Goal: Task Accomplishment & Management: Manage account settings

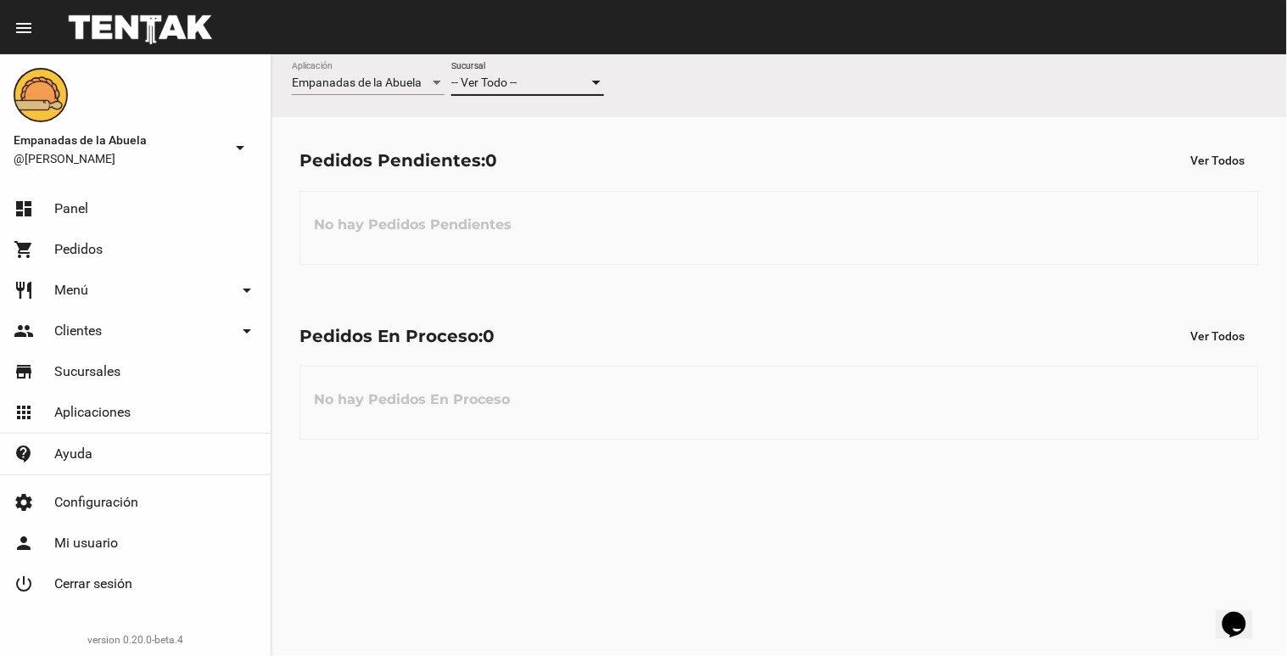
click at [601, 83] on div at bounding box center [596, 83] width 15 height 14
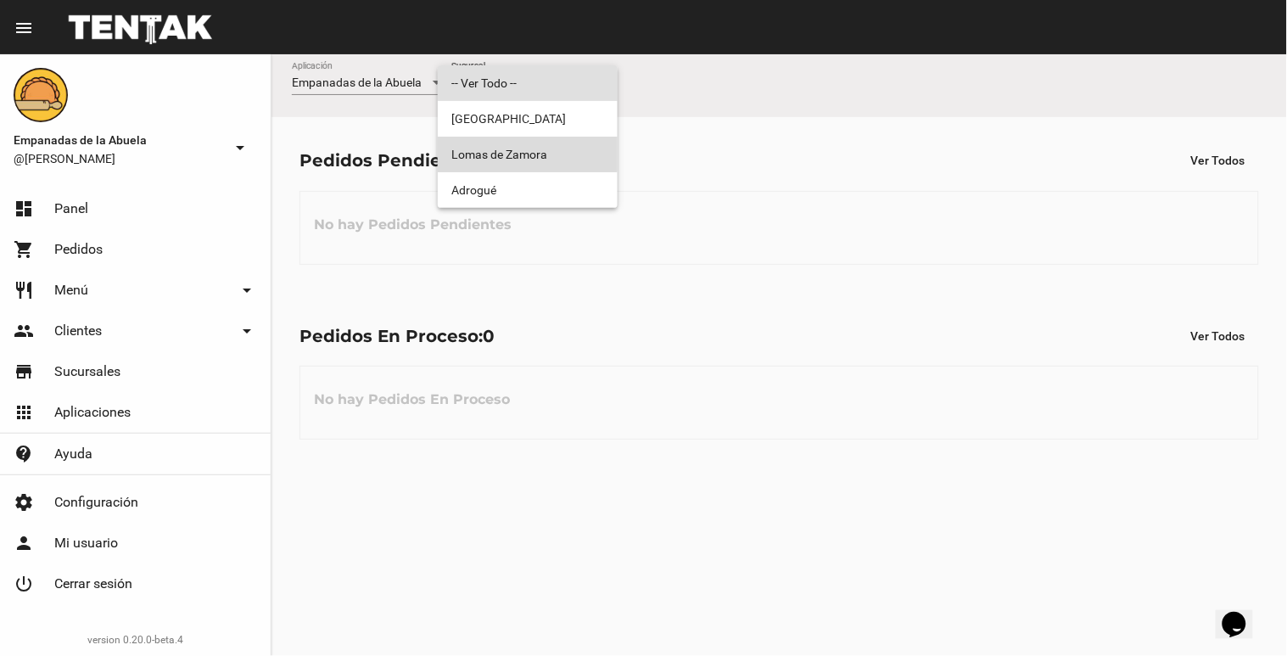
click at [528, 147] on span "Lomas de Zamora" at bounding box center [527, 155] width 153 height 36
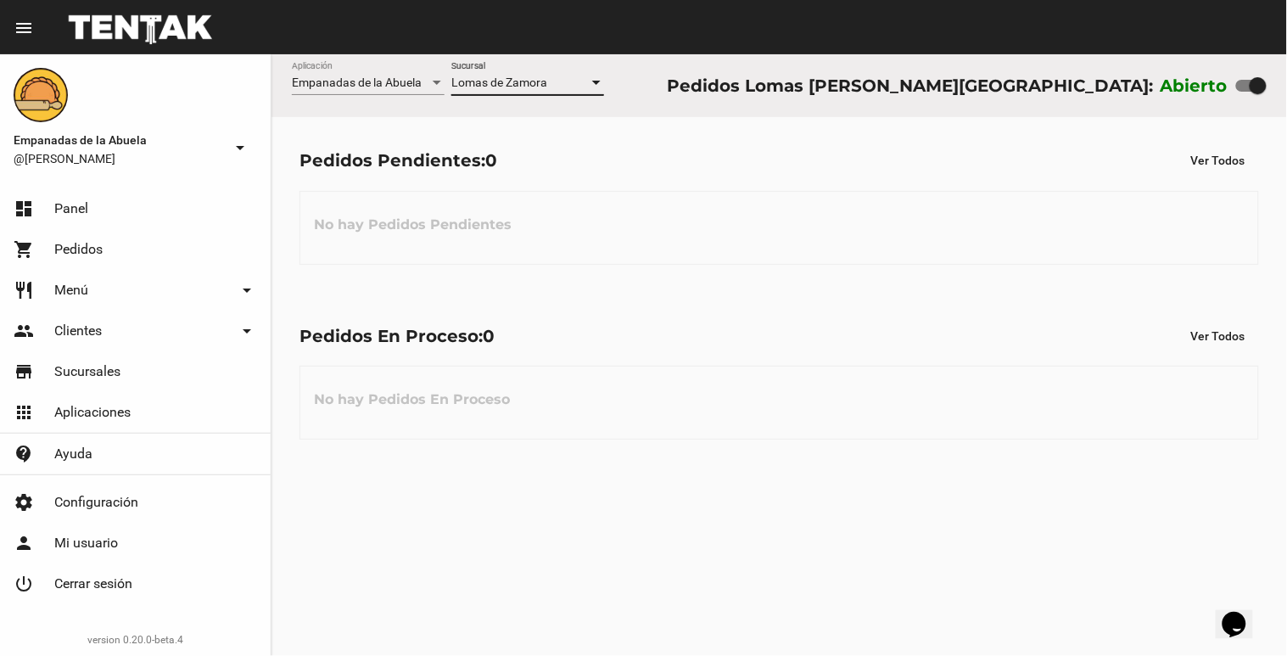
click at [597, 80] on div at bounding box center [596, 83] width 15 height 14
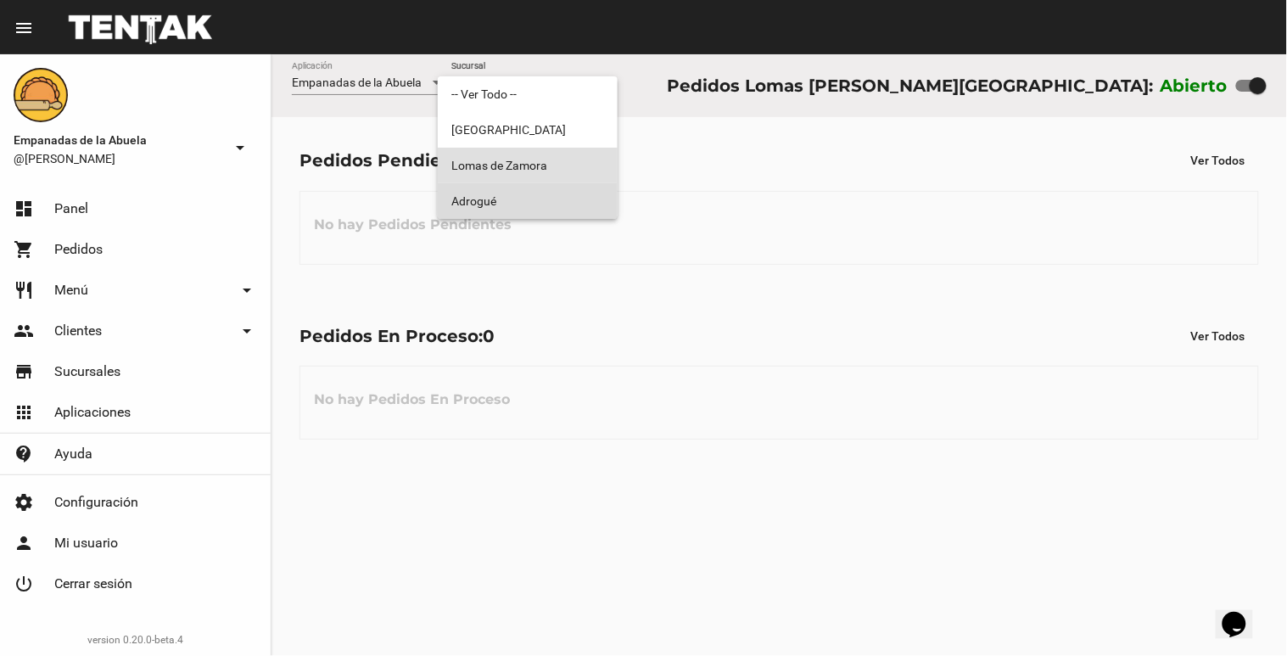
click at [571, 200] on span "Adrogué" at bounding box center [527, 201] width 153 height 36
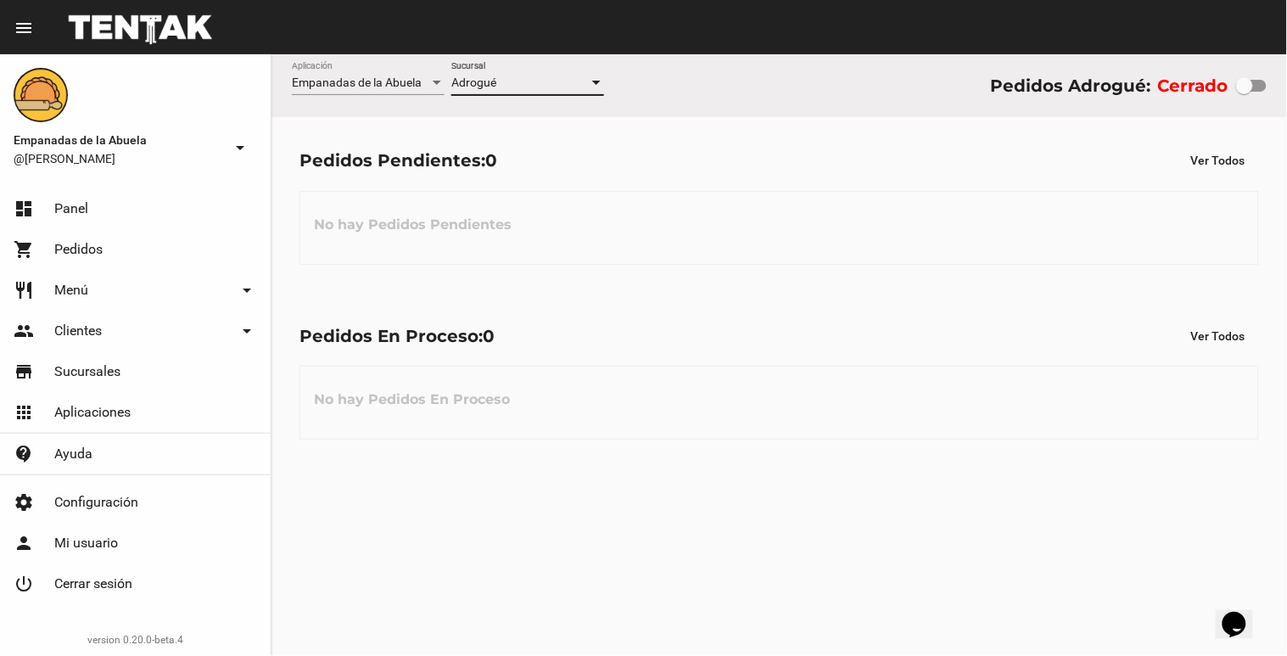
click at [597, 74] on div "Adrogué Sucursal" at bounding box center [527, 78] width 153 height 33
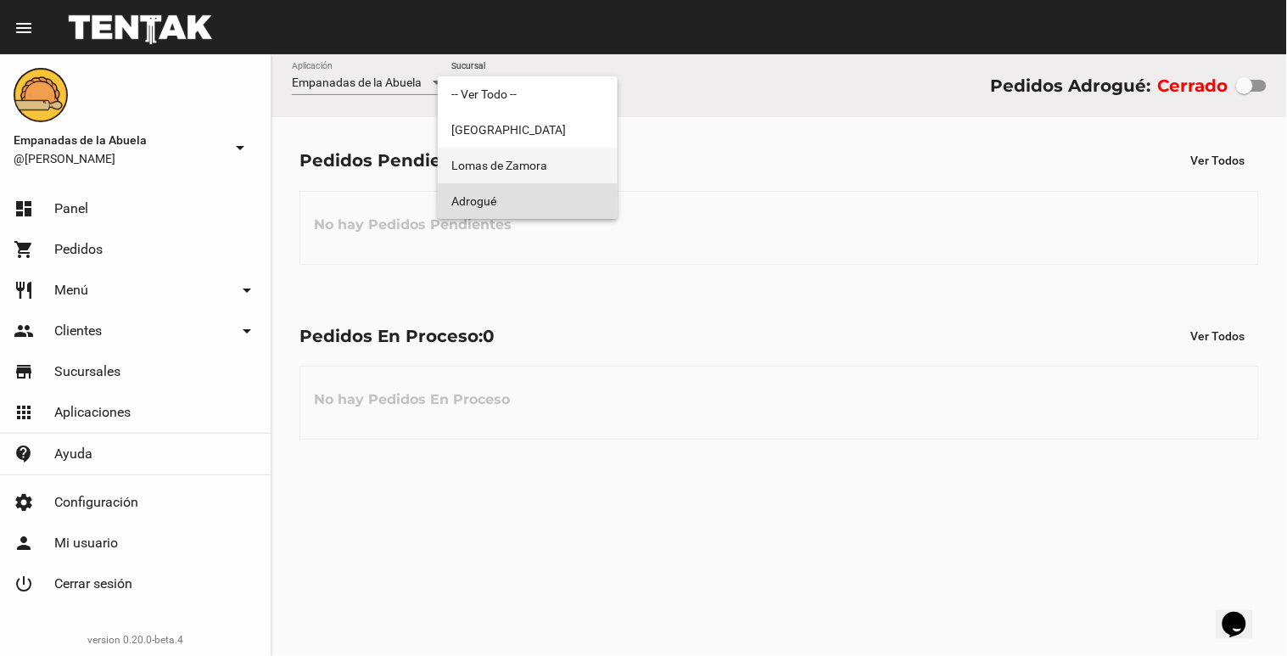
click at [588, 149] on span "Lomas de Zamora" at bounding box center [527, 166] width 153 height 36
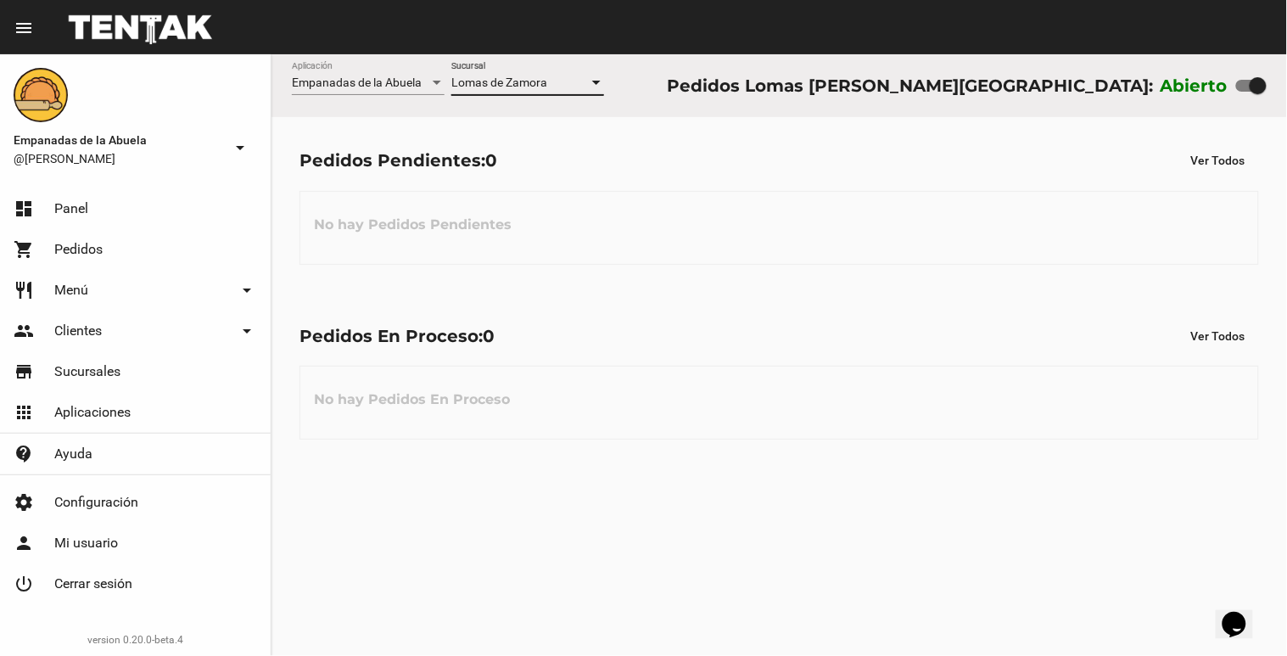
click at [589, 86] on div at bounding box center [596, 83] width 15 height 14
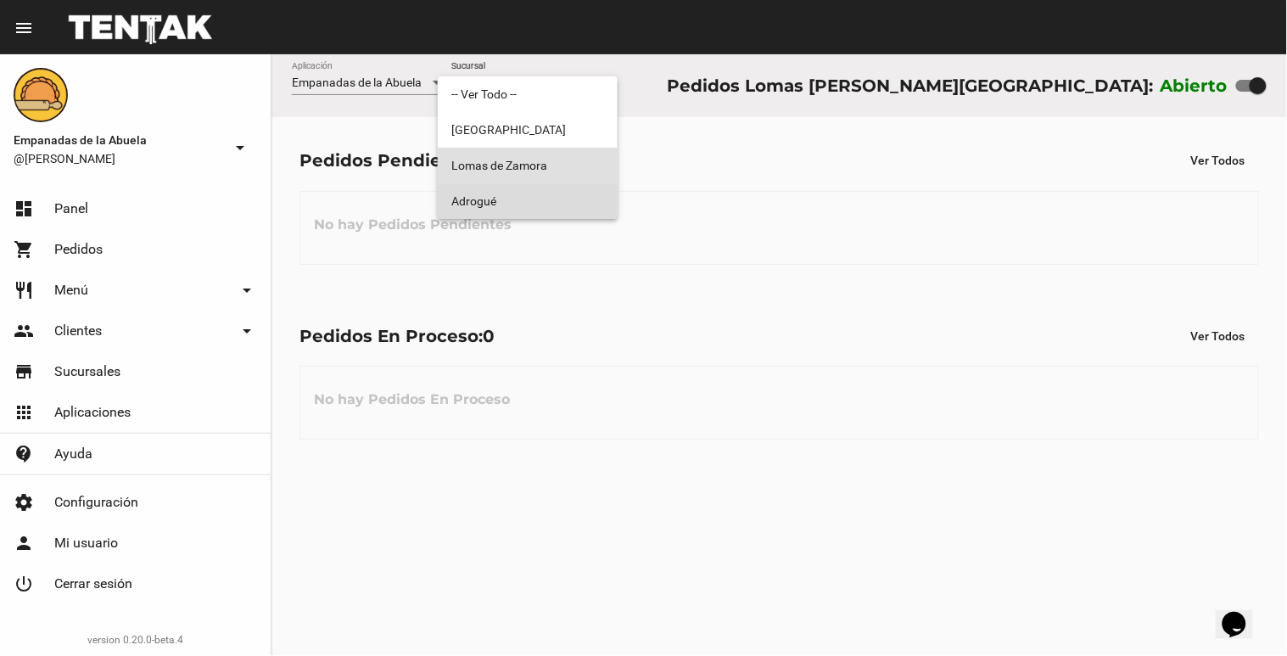
click at [557, 190] on span "Adrogué" at bounding box center [527, 201] width 153 height 36
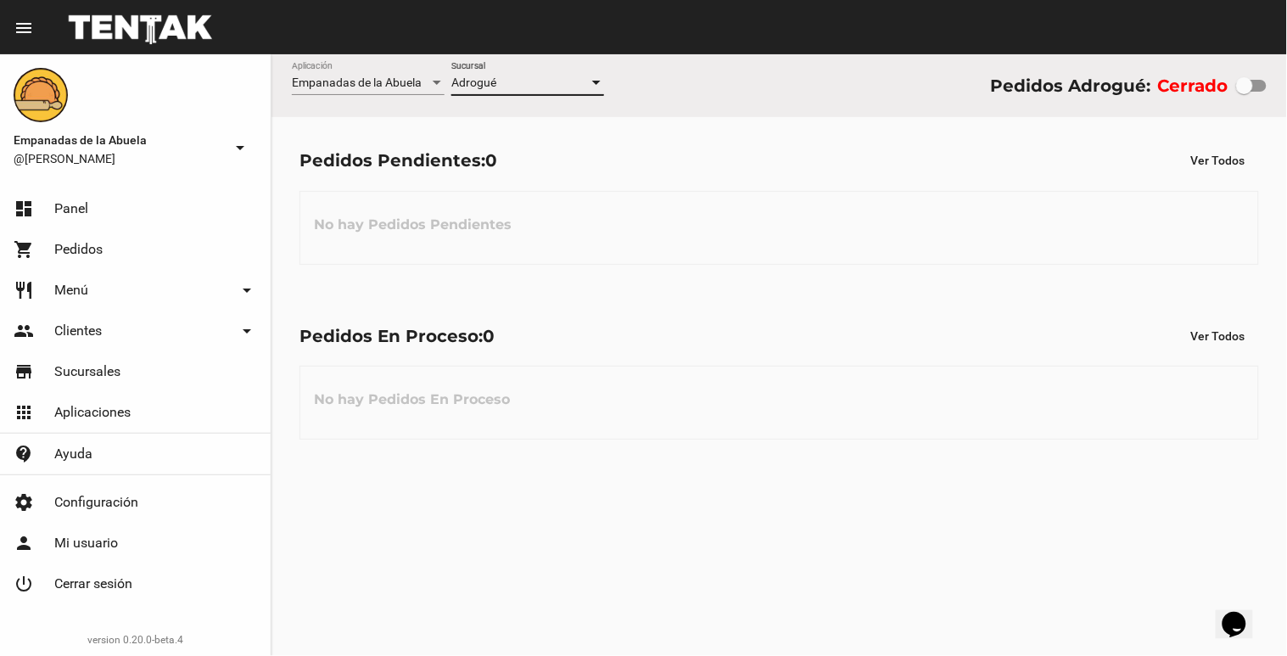
click at [598, 87] on div at bounding box center [596, 83] width 15 height 14
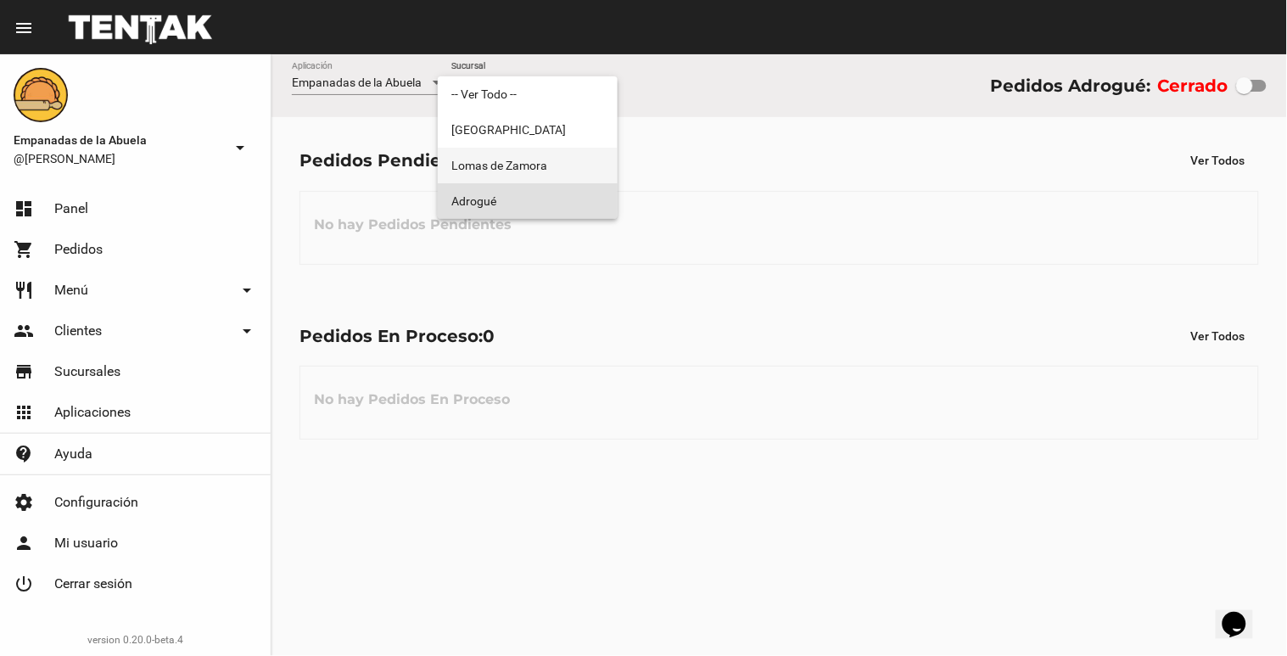
click at [558, 178] on span "Lomas de Zamora" at bounding box center [527, 166] width 153 height 36
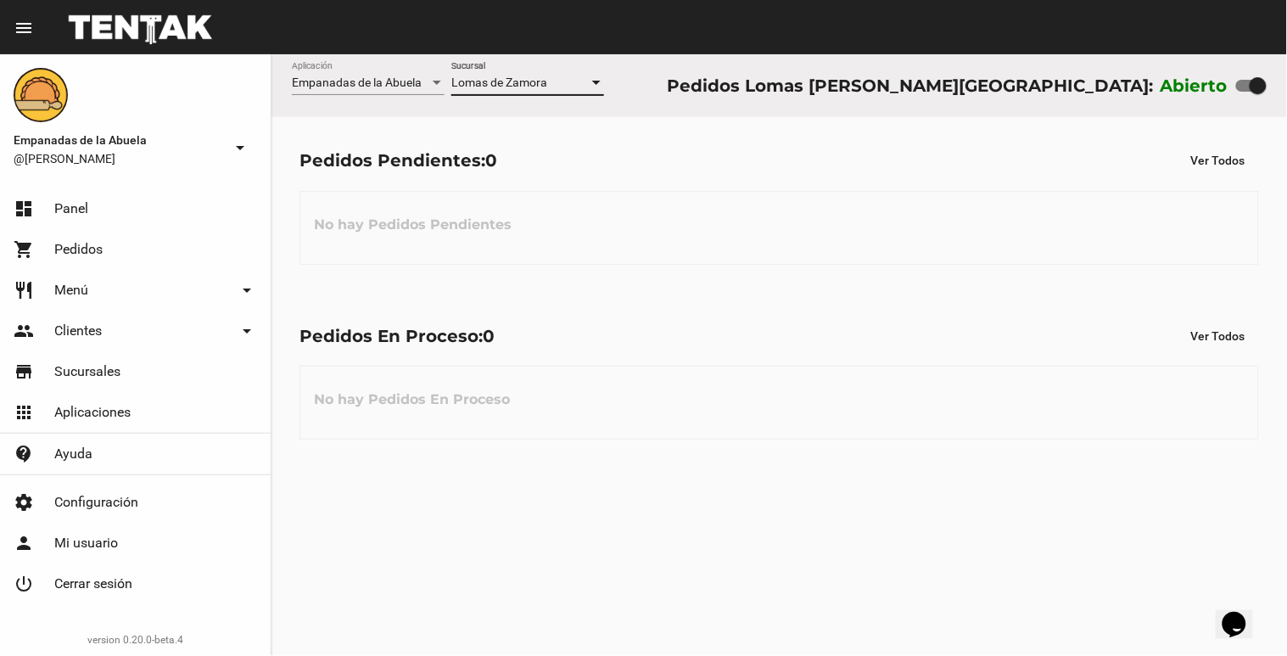
click at [598, 82] on div at bounding box center [596, 83] width 8 height 4
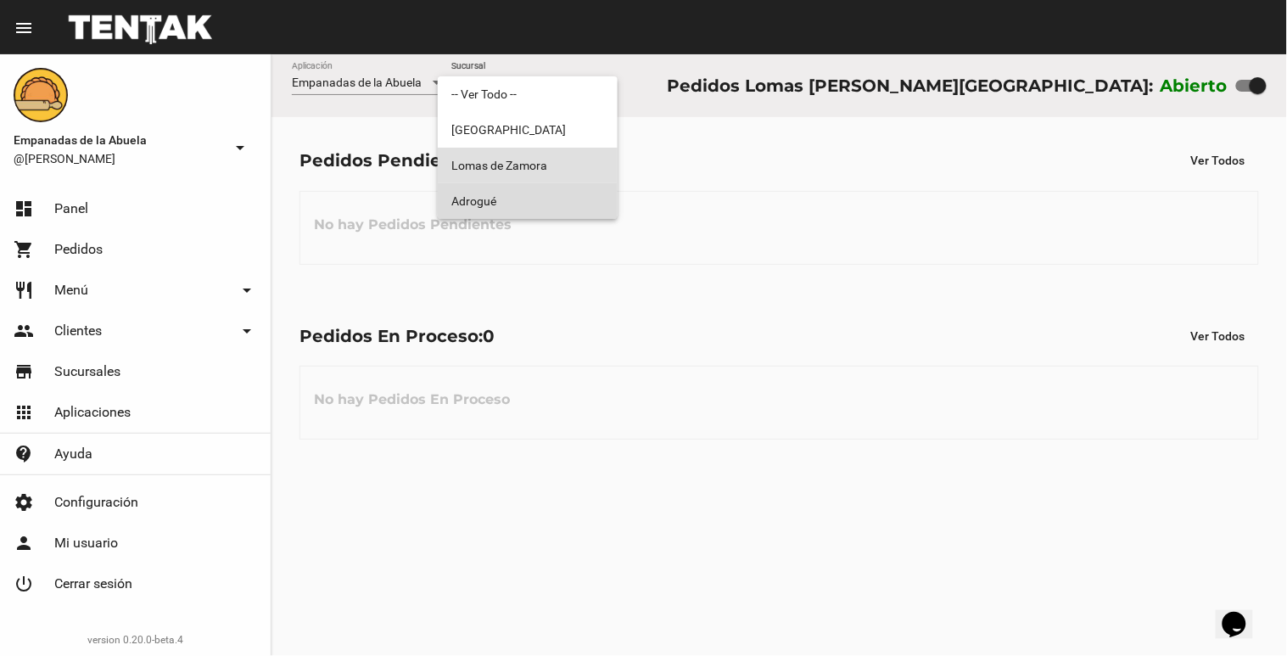
click at [609, 199] on mat-option "Adrogué" at bounding box center [528, 201] width 180 height 36
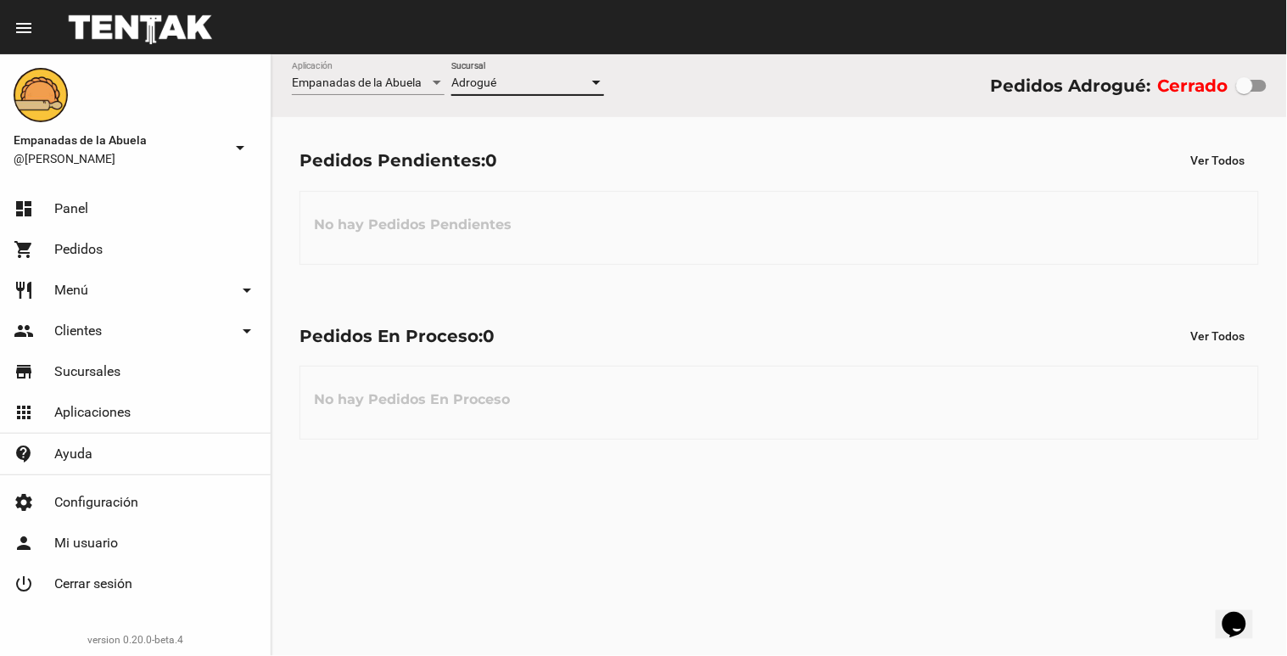
click at [602, 81] on div at bounding box center [596, 83] width 15 height 14
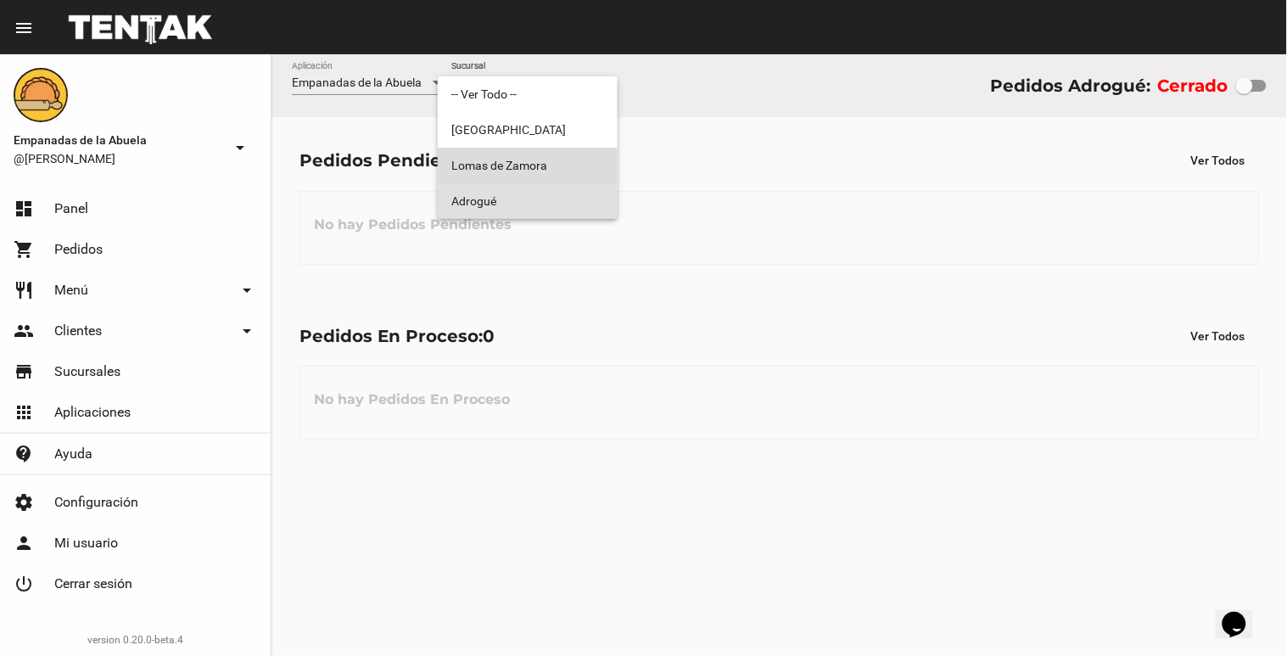
click at [545, 159] on span "Lomas de Zamora" at bounding box center [527, 166] width 153 height 36
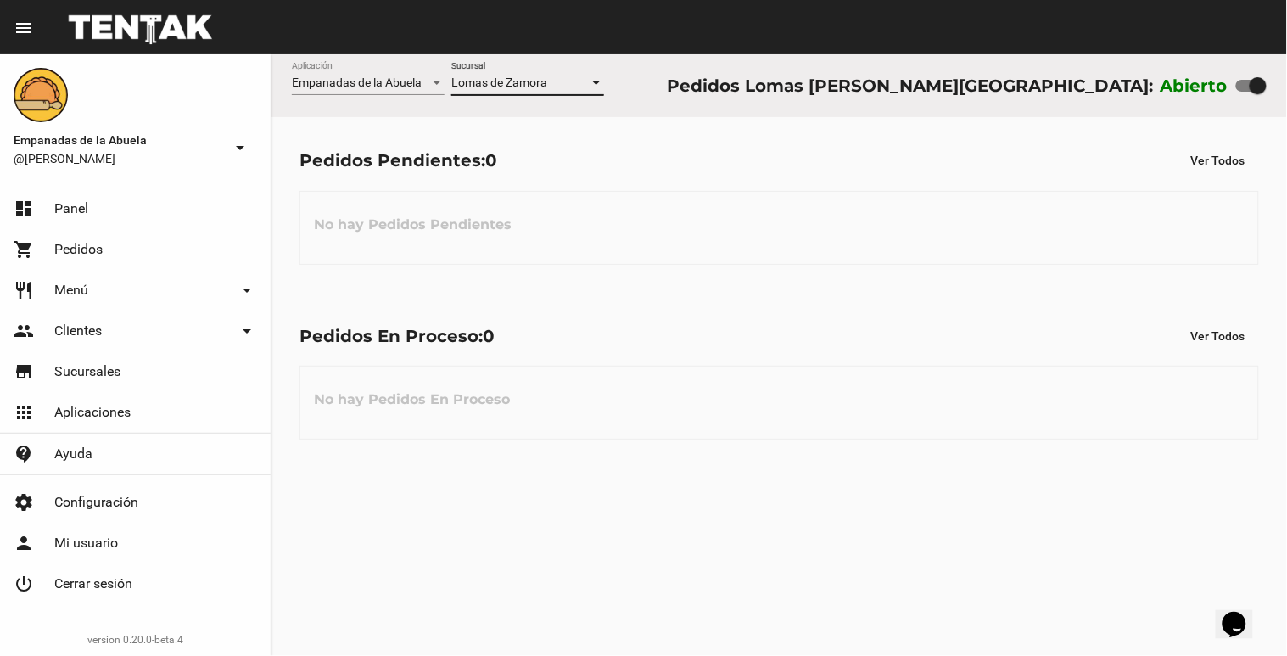
click at [600, 83] on div at bounding box center [596, 83] width 8 height 4
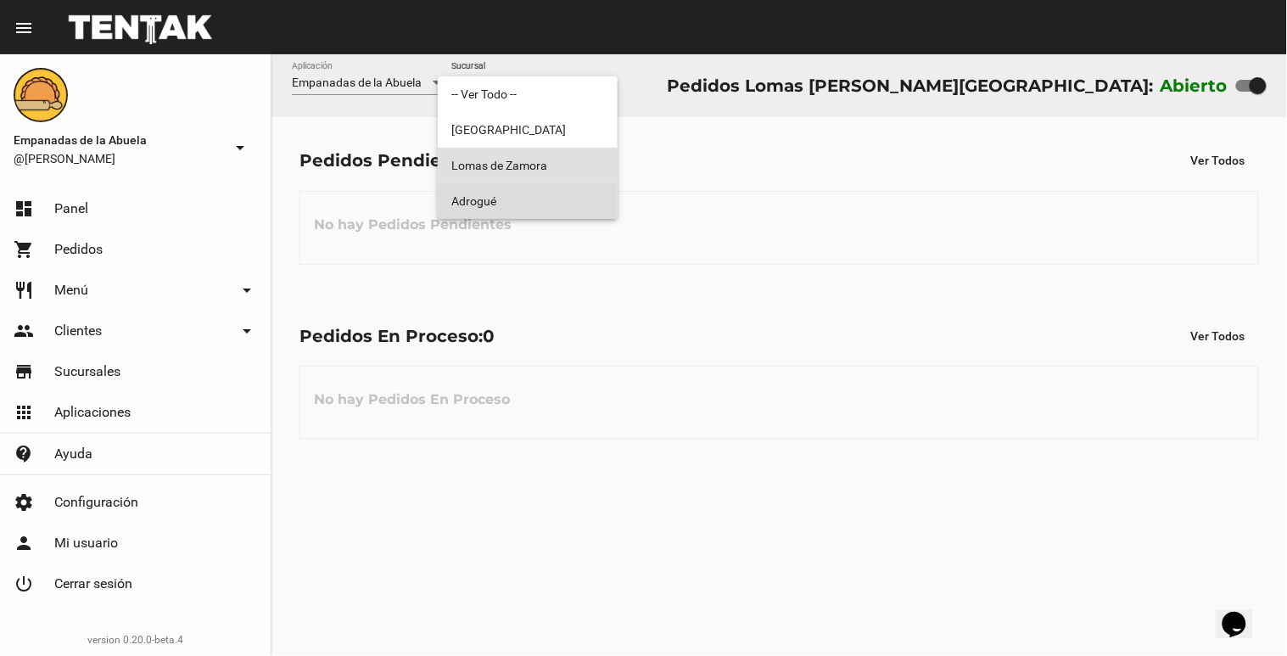
click at [573, 193] on span "Adrogué" at bounding box center [527, 201] width 153 height 36
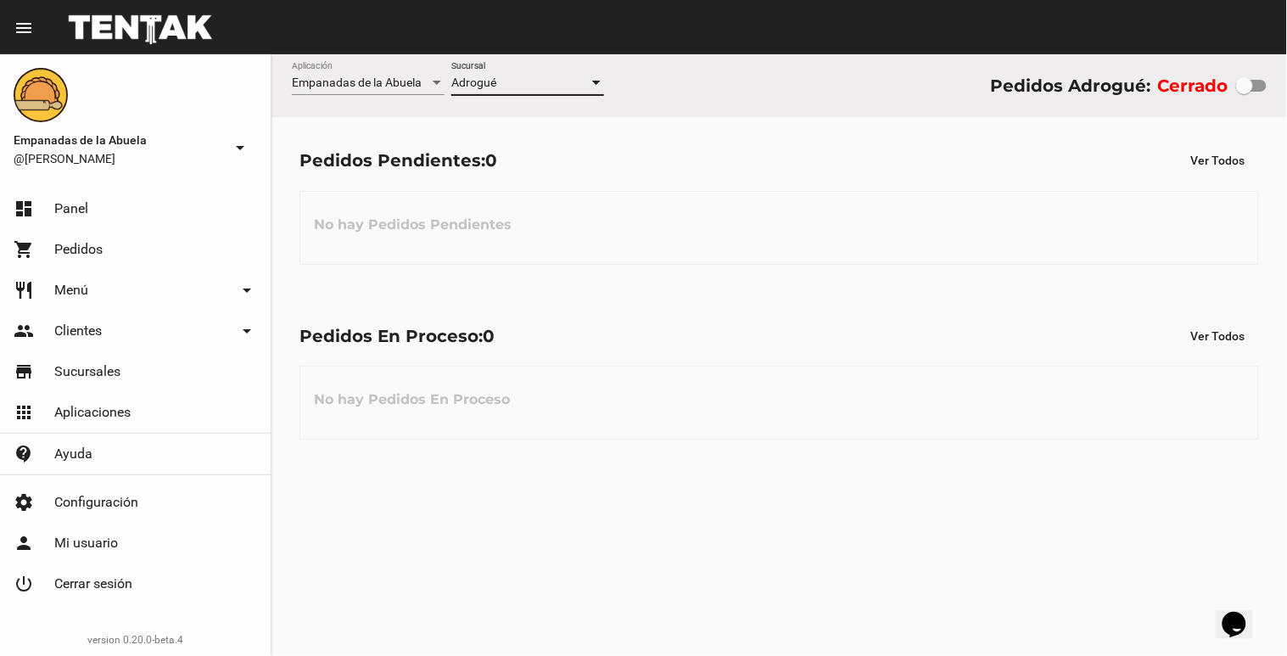
click at [589, 87] on div at bounding box center [596, 83] width 15 height 14
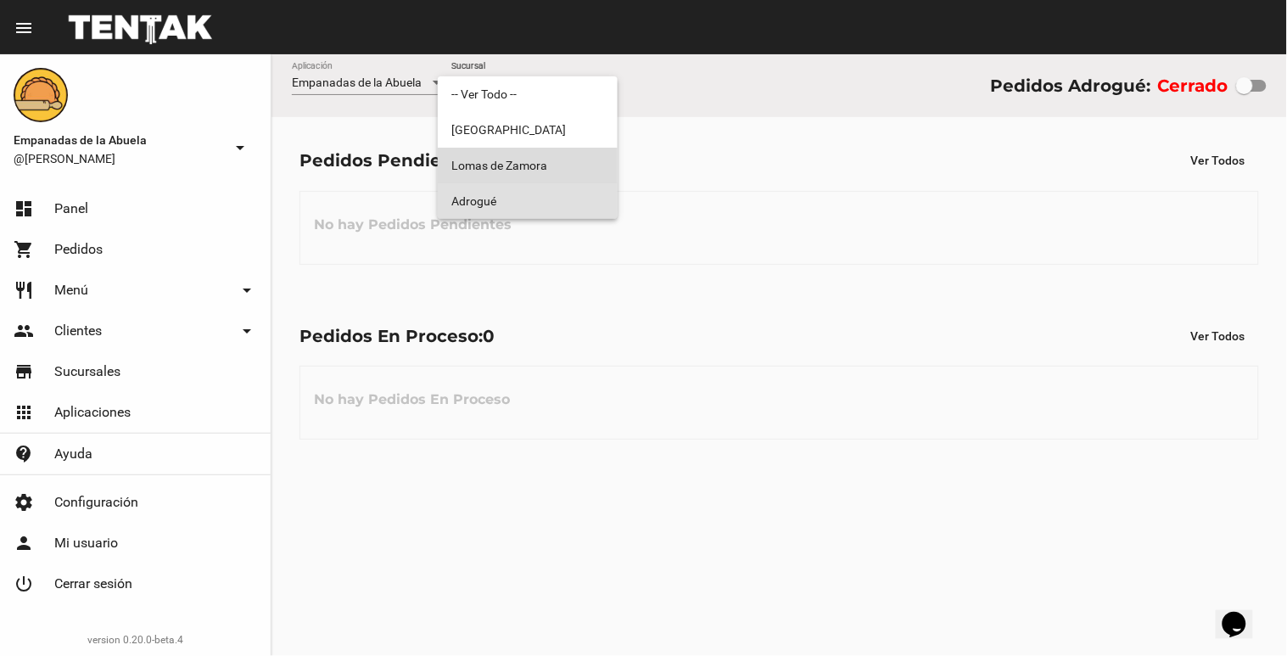
click at [535, 170] on span "Lomas de Zamora" at bounding box center [527, 166] width 153 height 36
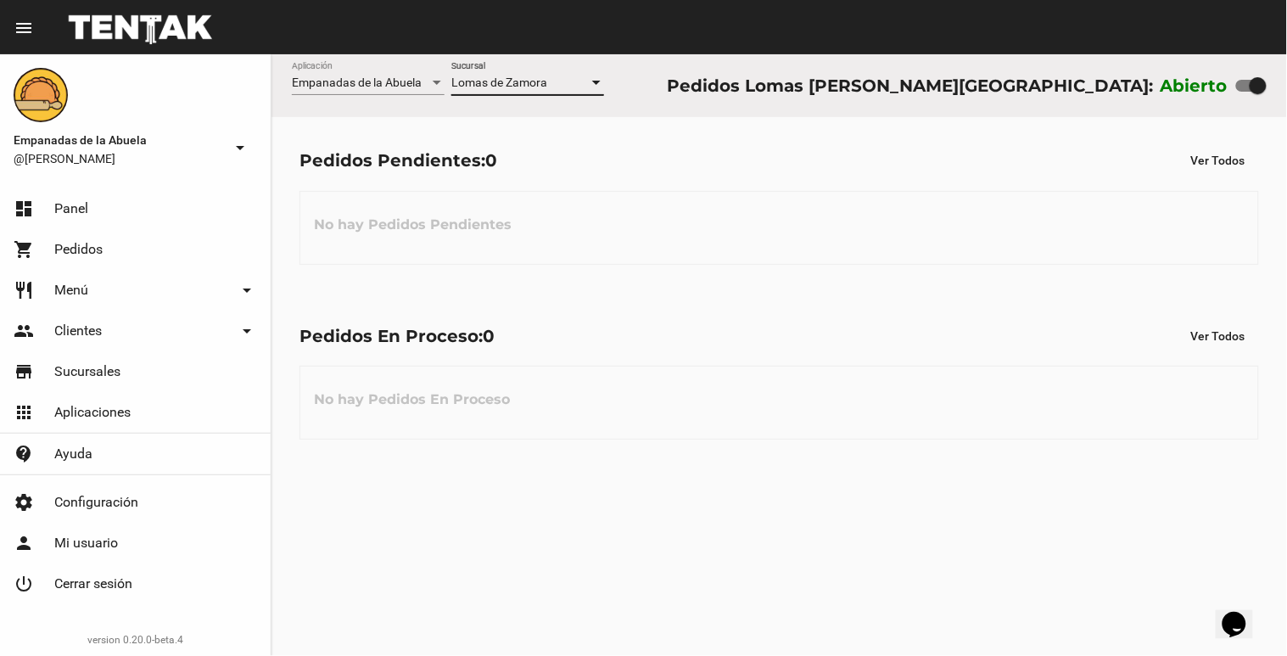
click at [596, 87] on div at bounding box center [596, 83] width 15 height 14
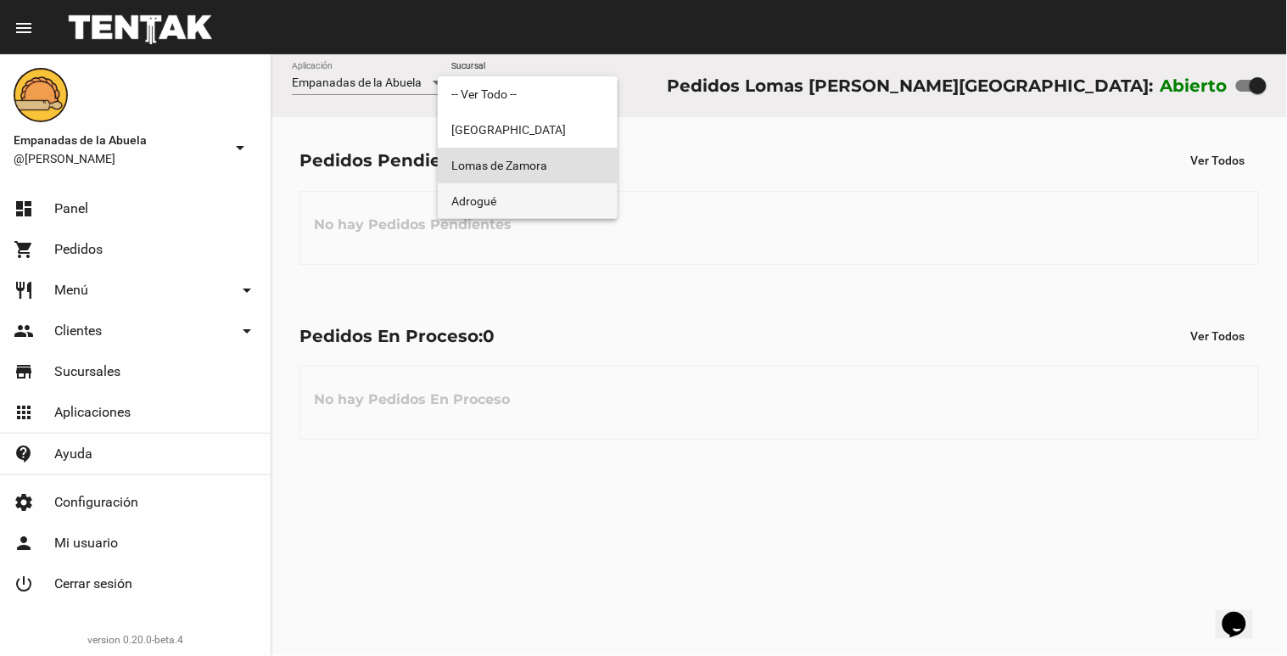
click at [571, 199] on span "Adrogué" at bounding box center [527, 201] width 153 height 36
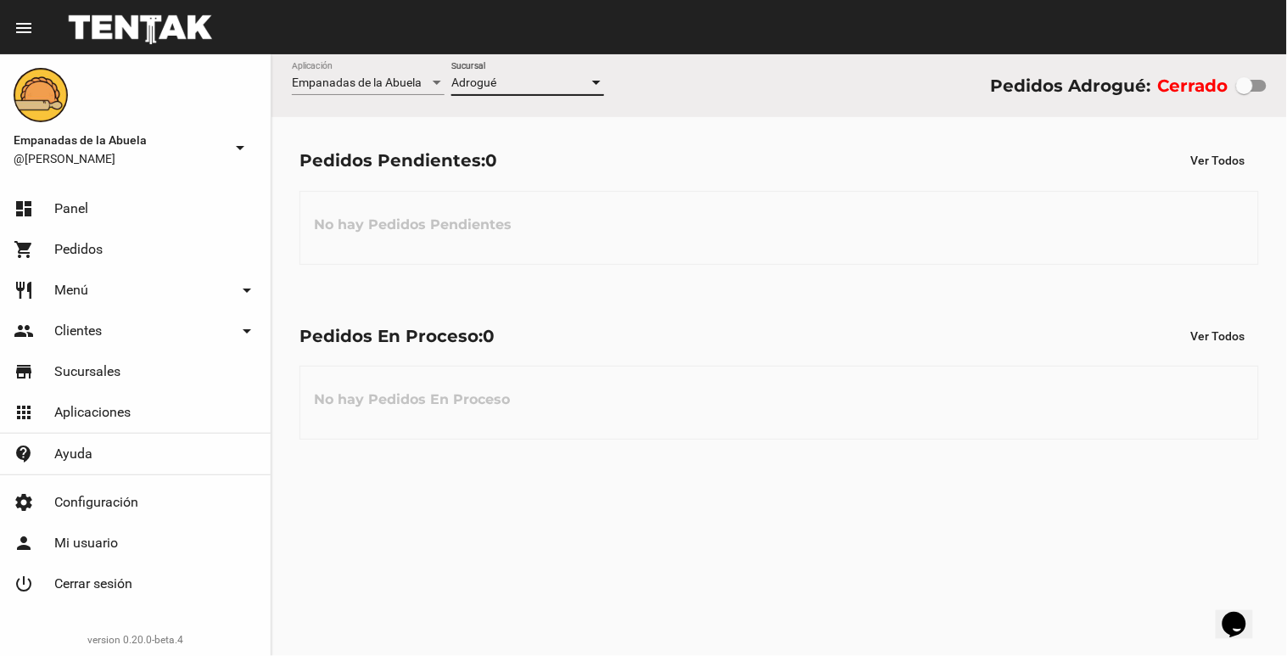
click at [600, 85] on div at bounding box center [596, 83] width 8 height 4
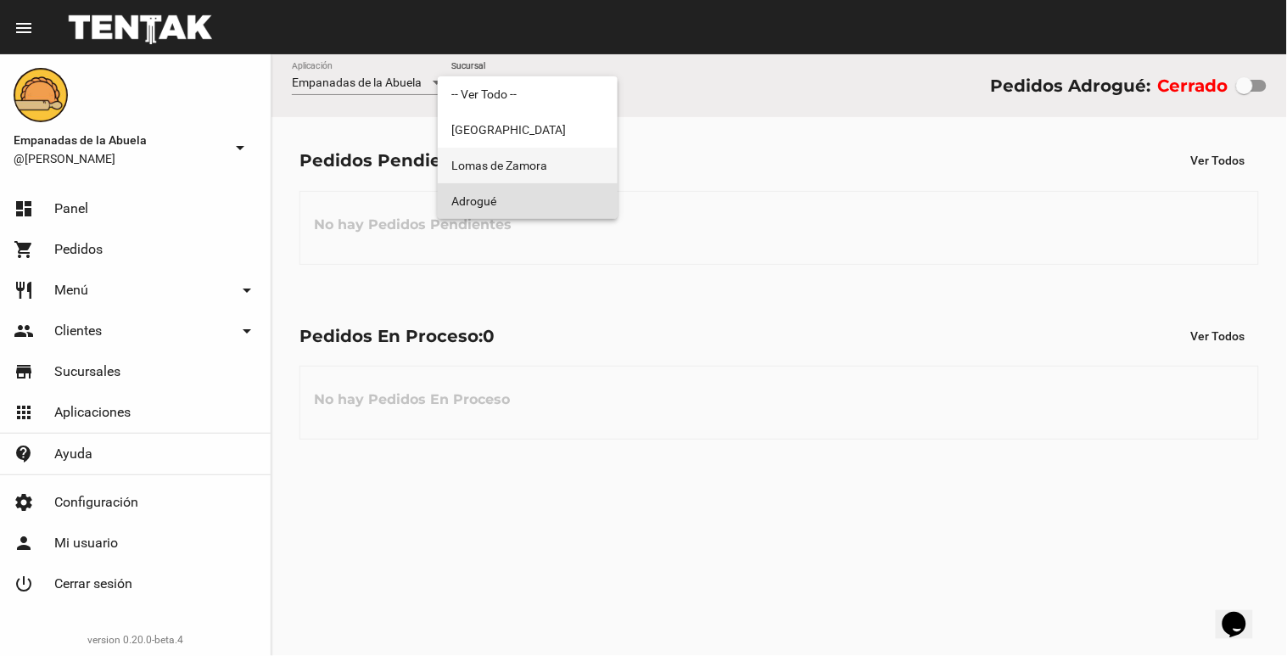
click at [563, 162] on span "Lomas de Zamora" at bounding box center [527, 166] width 153 height 36
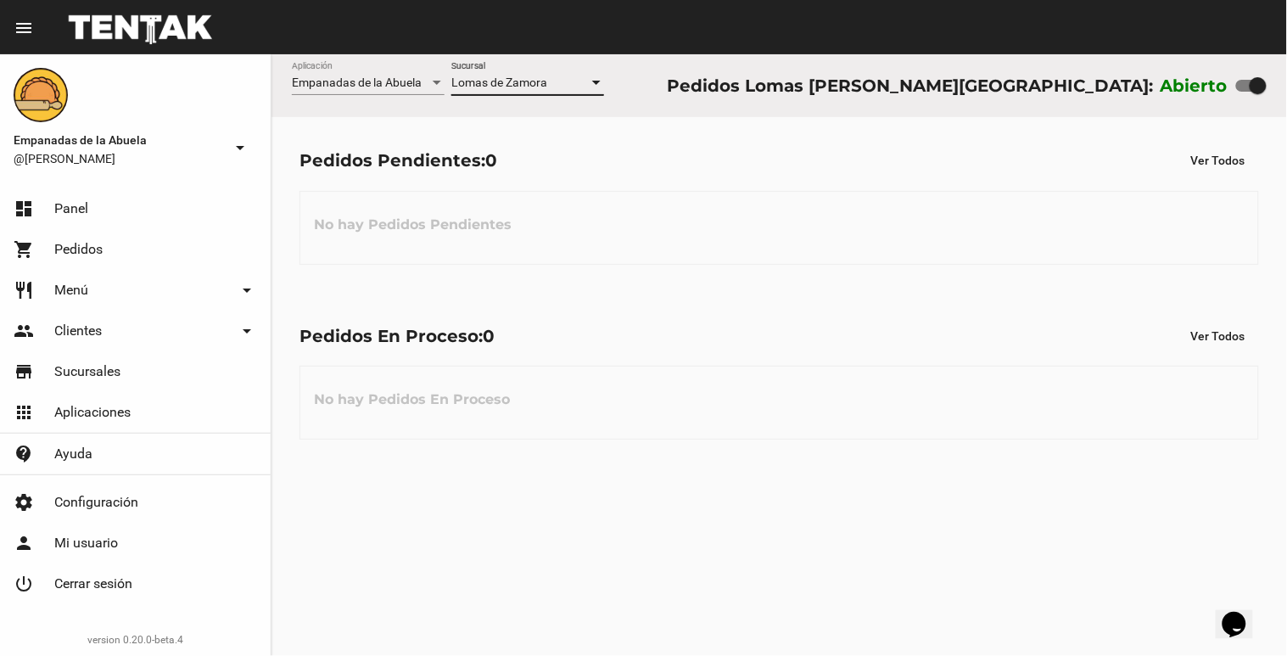
click at [590, 85] on div at bounding box center [596, 83] width 15 height 14
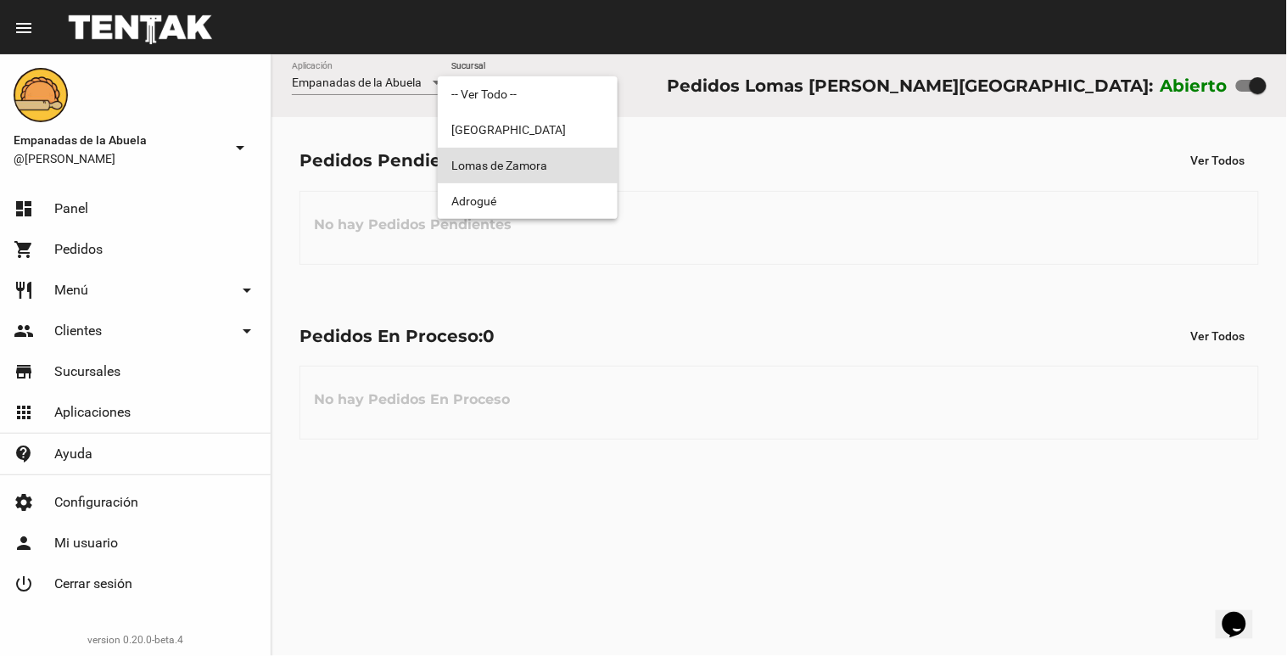
drag, startPoint x: 1254, startPoint y: 81, endPoint x: 1273, endPoint y: 59, distance: 28.9
click at [1256, 81] on div at bounding box center [643, 328] width 1287 height 656
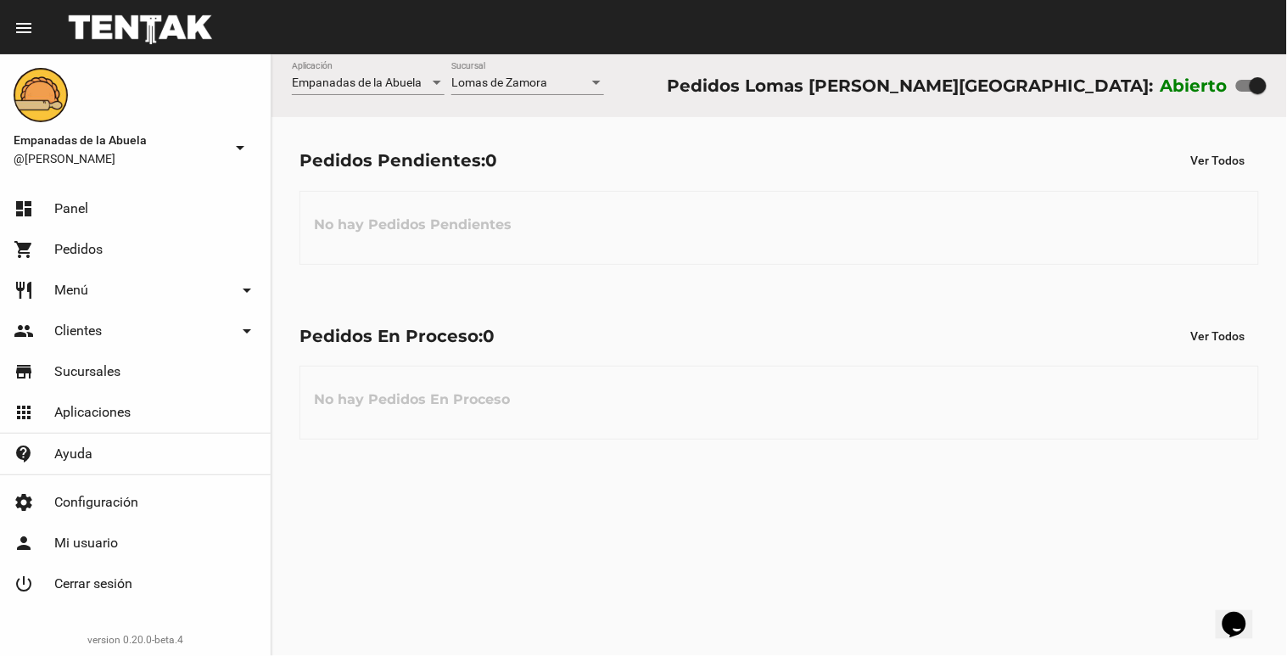
click at [1265, 87] on div at bounding box center [1258, 85] width 17 height 17
click at [1245, 92] on input "checkbox" at bounding box center [1244, 92] width 1 height 1
checkbox input "false"
